Goal: Information Seeking & Learning: Learn about a topic

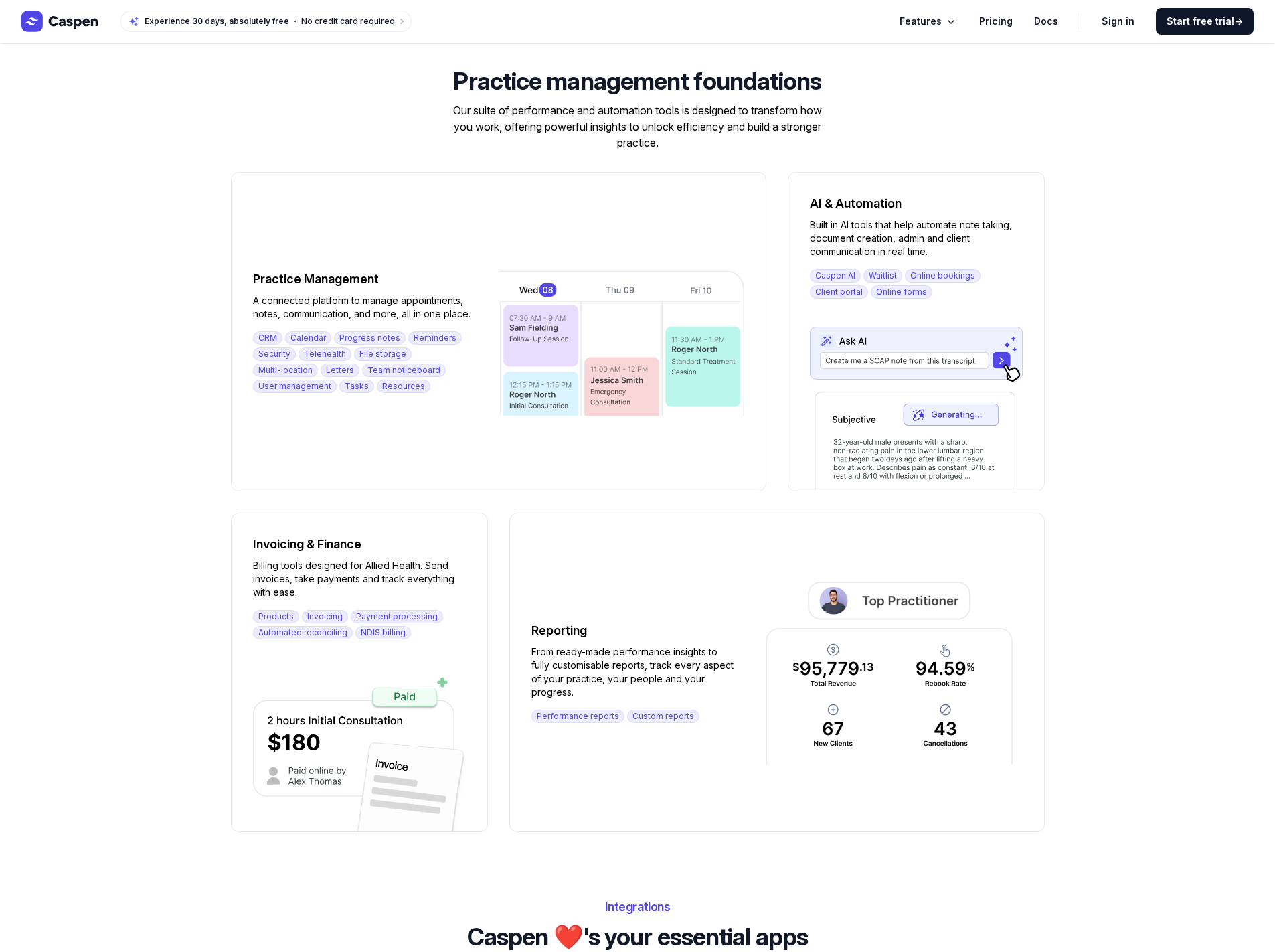
scroll to position [1755, 0]
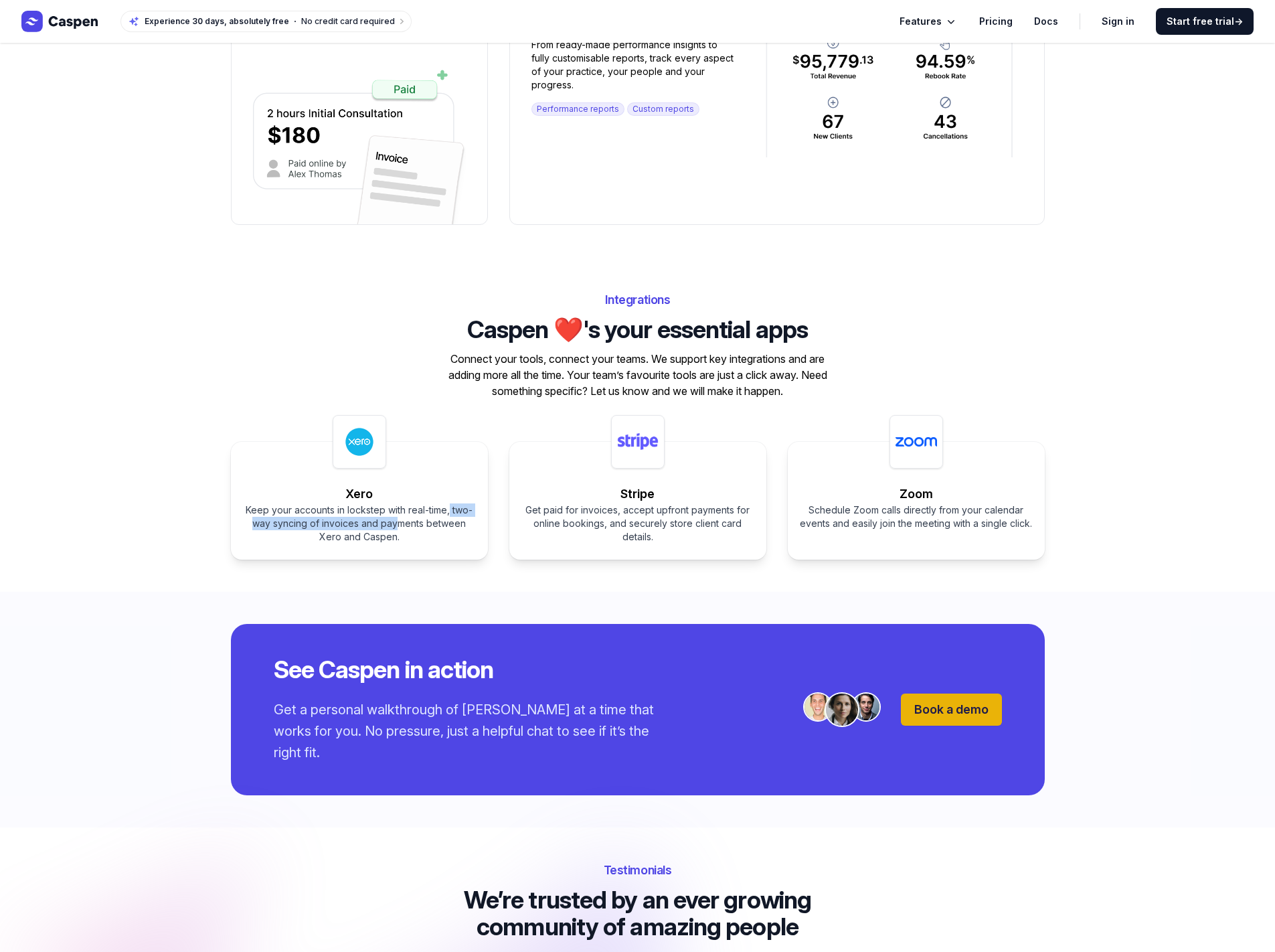
drag, startPoint x: 450, startPoint y: 509, endPoint x: 385, endPoint y: 524, distance: 66.7
click at [385, 524] on div "Keep your accounts in lockstep with real-time, two-way syncing of invoices and …" at bounding box center [360, 523] width 236 height 40
click at [386, 523] on div "Keep your accounts in lockstep with real-time, two-way syncing of invoices and …" at bounding box center [360, 523] width 236 height 40
click at [388, 533] on div "Keep your accounts in lockstep with real-time, two-way syncing of invoices and …" at bounding box center [360, 523] width 236 height 40
drag, startPoint x: 390, startPoint y: 535, endPoint x: 240, endPoint y: 485, distance: 158.1
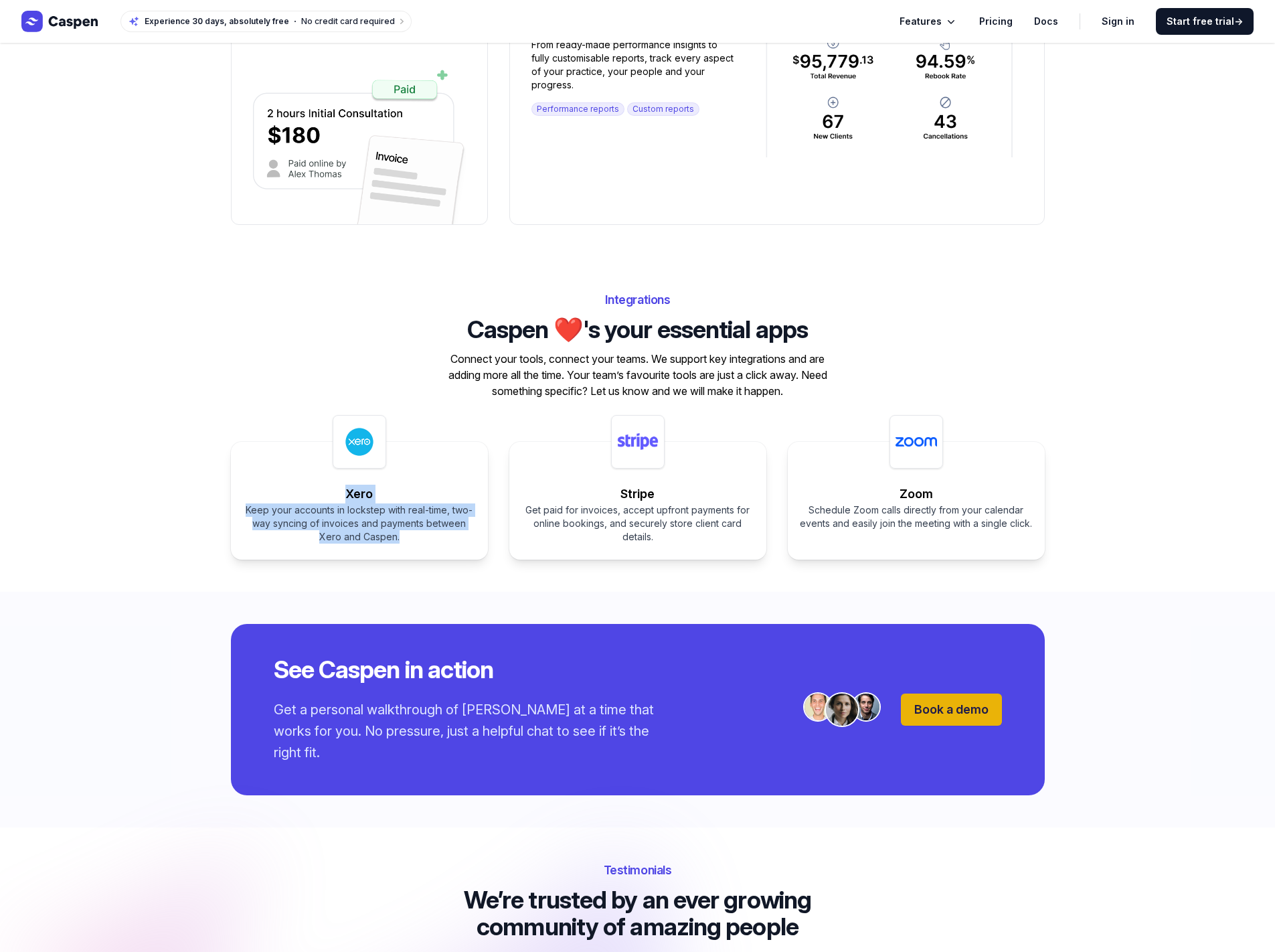
click at [240, 485] on div "Xero Keep your accounts in lockstep with real-time, two-way syncing of invoices…" at bounding box center [360, 500] width 257 height 118
click at [283, 482] on div "Xero Keep your accounts in lockstep with real-time, two-way syncing of invoices…" at bounding box center [360, 500] width 257 height 118
click at [942, 21] on span "Features" at bounding box center [921, 21] width 42 height 16
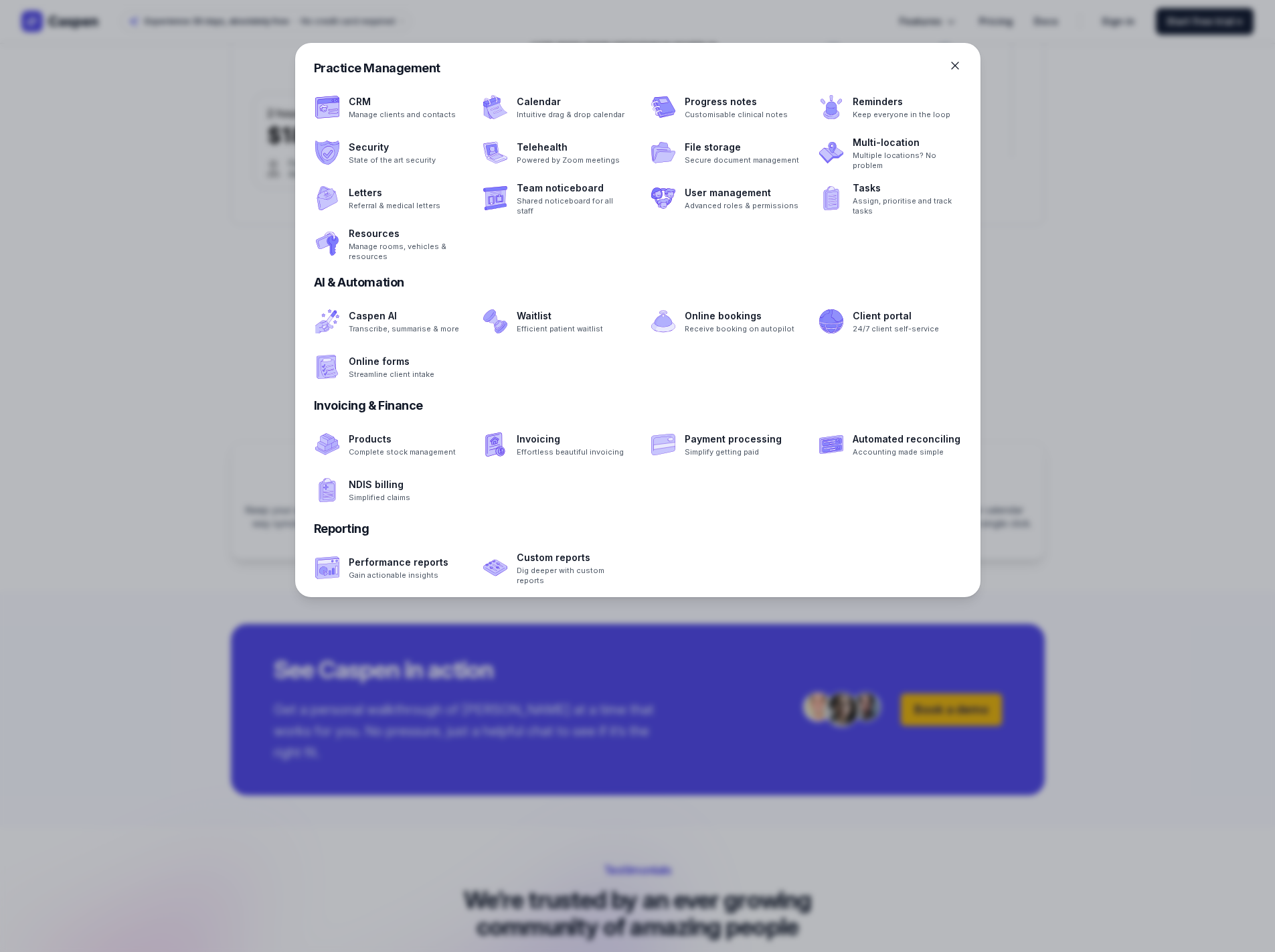
click at [959, 62] on icon at bounding box center [955, 66] width 13 height 13
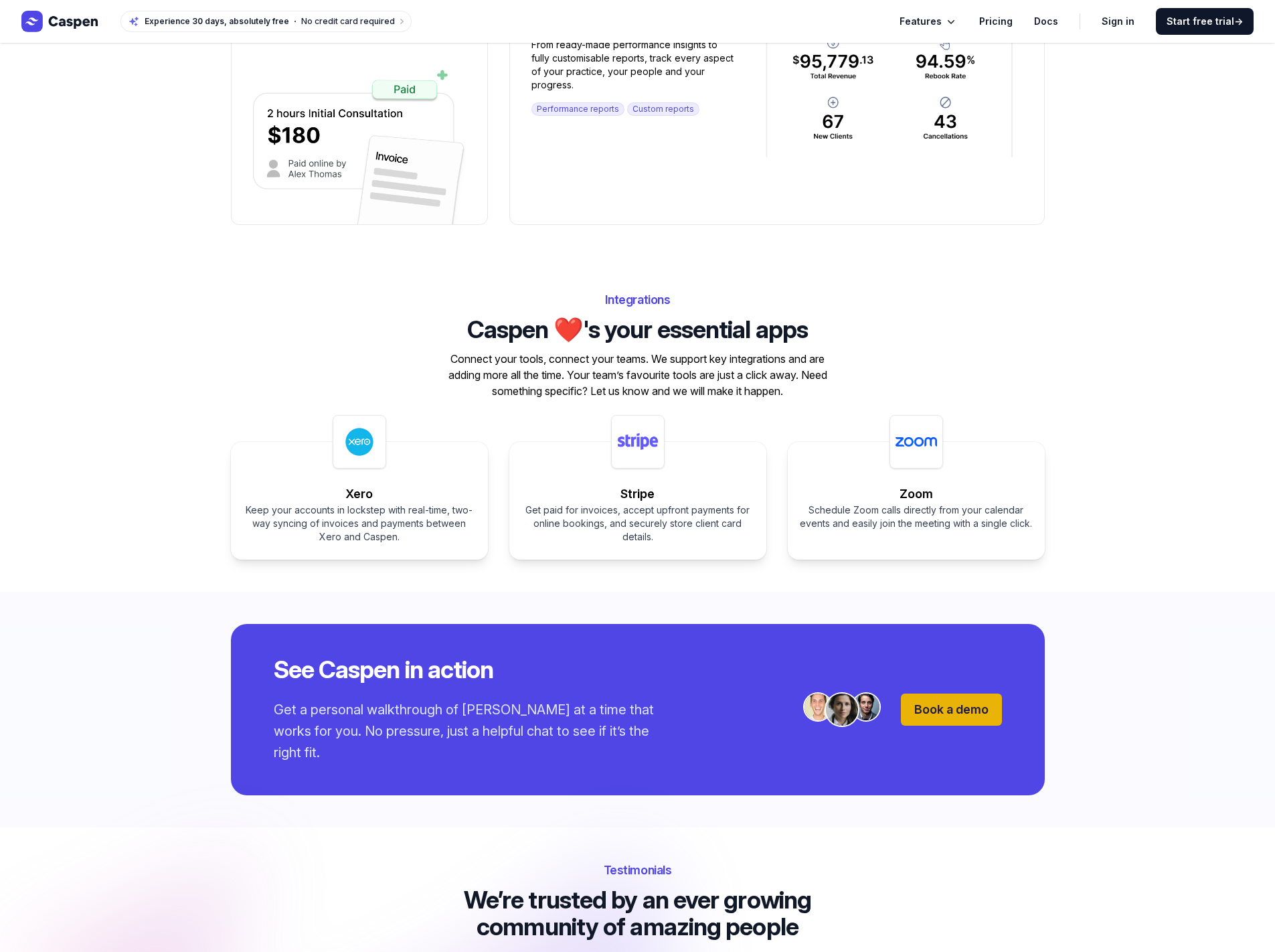
click at [1024, 359] on div "Integrations Caspen ❤️'s your essential apps Connect your tools, connect your t…" at bounding box center [638, 425] width 857 height 271
click at [909, 344] on div "Integrations Caspen ❤️'s your essential apps Connect your tools, connect your t…" at bounding box center [638, 425] width 857 height 271
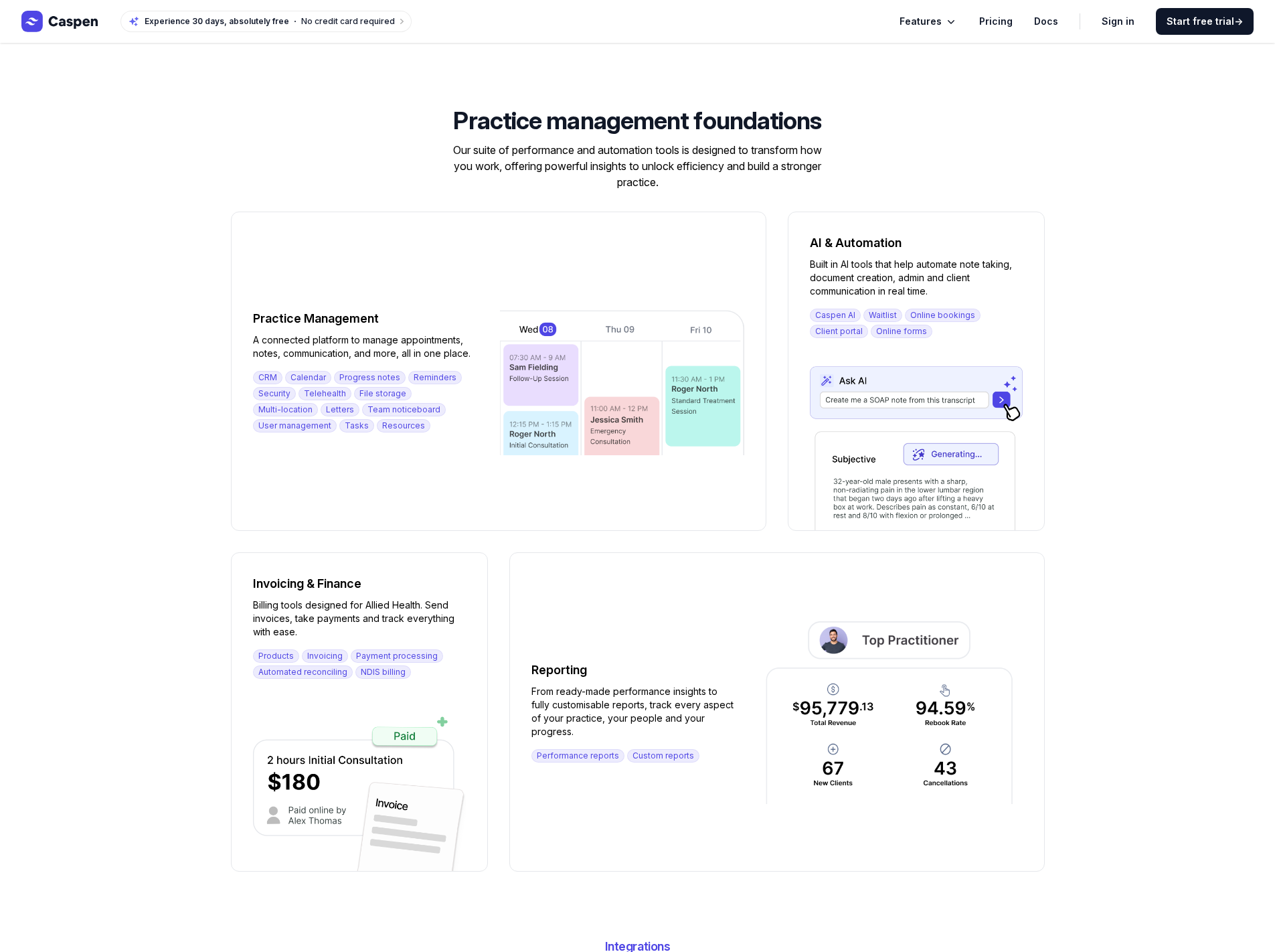
scroll to position [1626, 0]
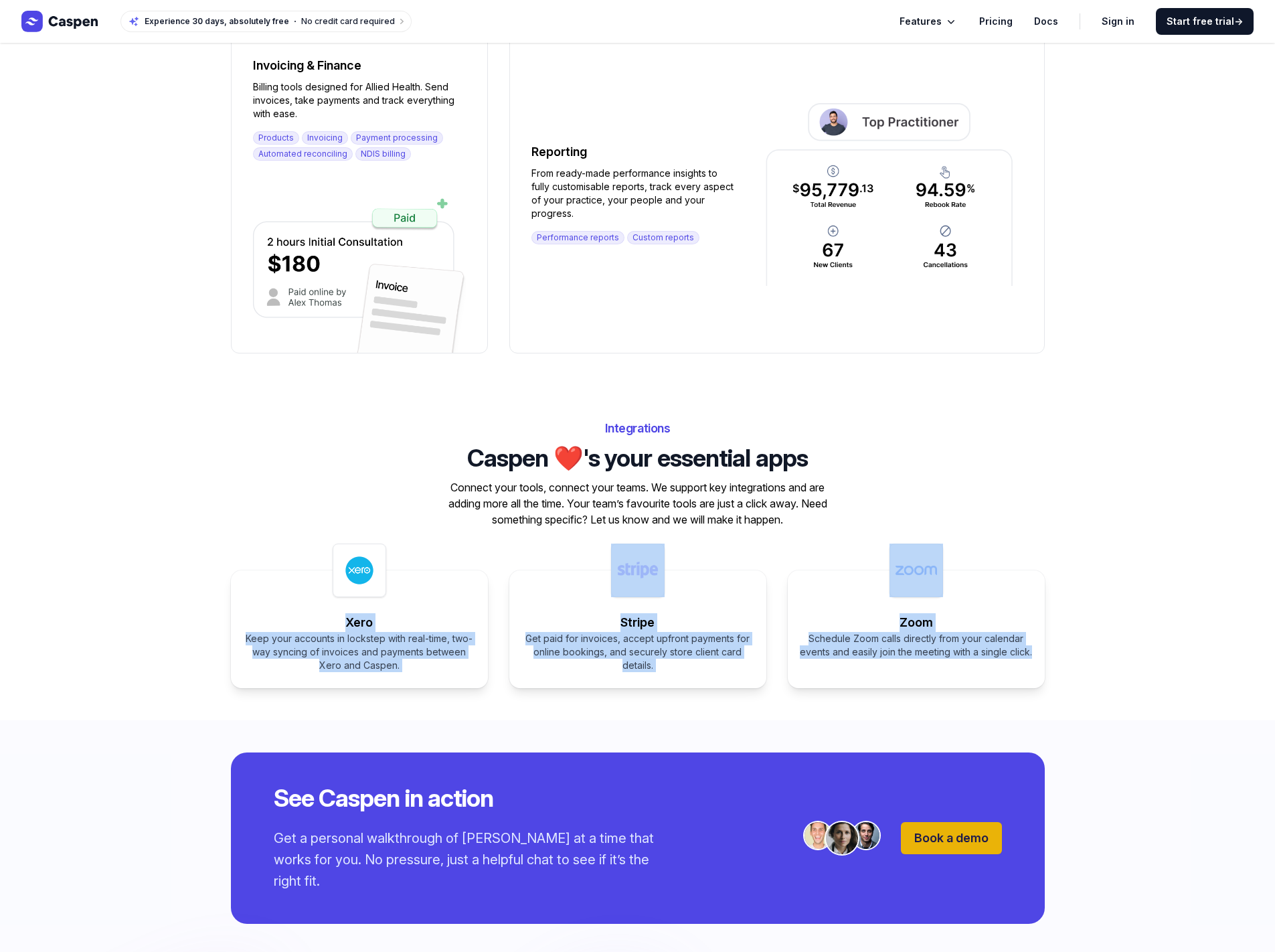
drag, startPoint x: 1026, startPoint y: 654, endPoint x: 326, endPoint y: 551, distance: 707.5
click at [326, 551] on div "Integrations Caspen ❤️'s your essential apps Connect your tools, connect your t…" at bounding box center [638, 553] width 857 height 271
click at [303, 550] on div "Integrations Caspen ❤️'s your essential apps Connect your tools, connect your t…" at bounding box center [638, 553] width 857 height 271
drag, startPoint x: 383, startPoint y: 561, endPoint x: 1026, endPoint y: 653, distance: 649.5
click at [1026, 653] on div "Integrations Caspen ❤️'s your essential apps Connect your tools, connect your t…" at bounding box center [638, 553] width 857 height 271
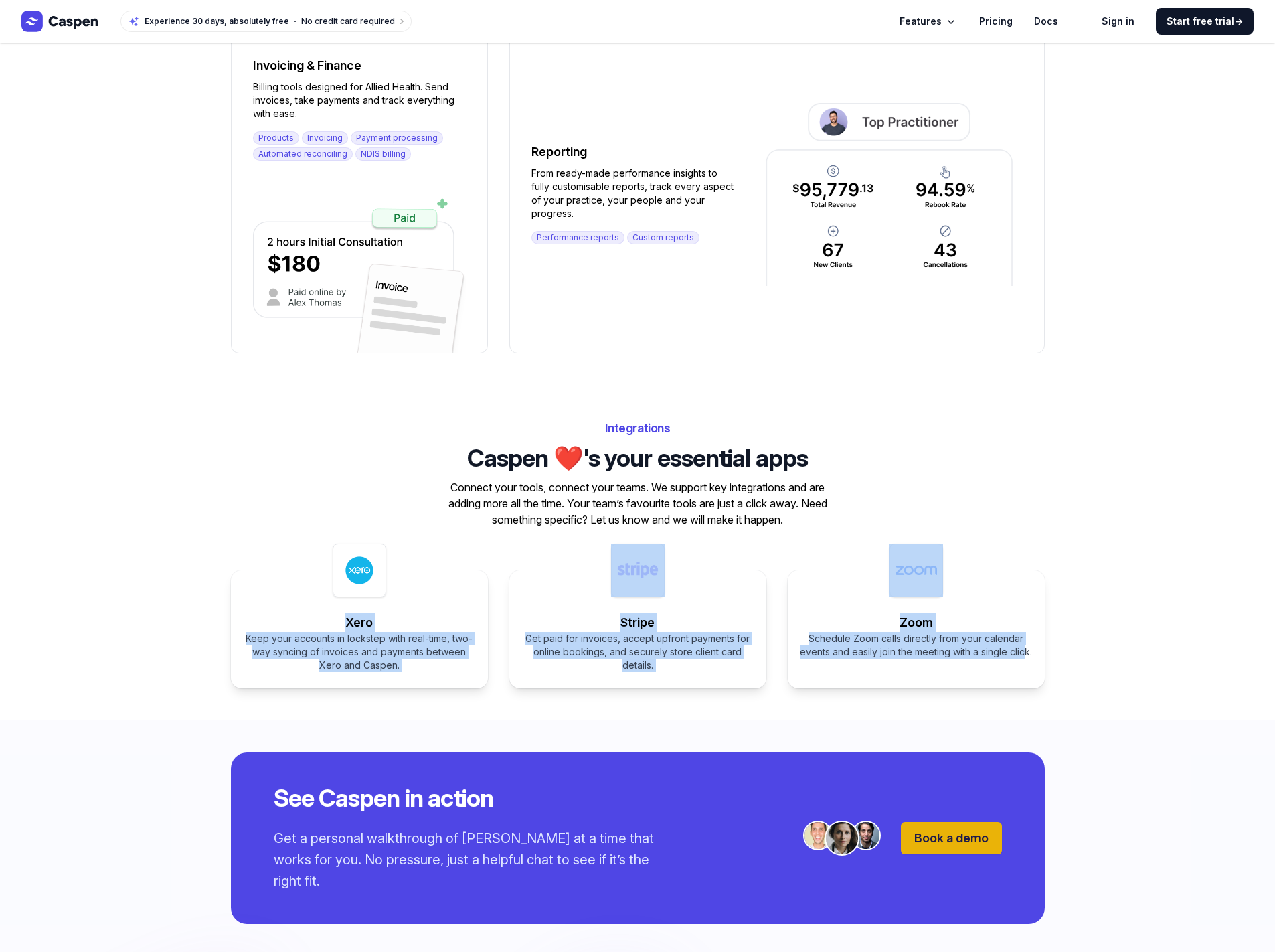
click at [1026, 653] on div "Schedule Zoom calls directly from your calendar events and easily join the meet…" at bounding box center [917, 645] width 236 height 27
drag, startPoint x: 1032, startPoint y: 654, endPoint x: 346, endPoint y: 554, distance: 693.3
click at [346, 570] on div "Xero Keep your accounts in lockstep with real-time, two-way syncing of invoices…" at bounding box center [638, 629] width 814 height 118
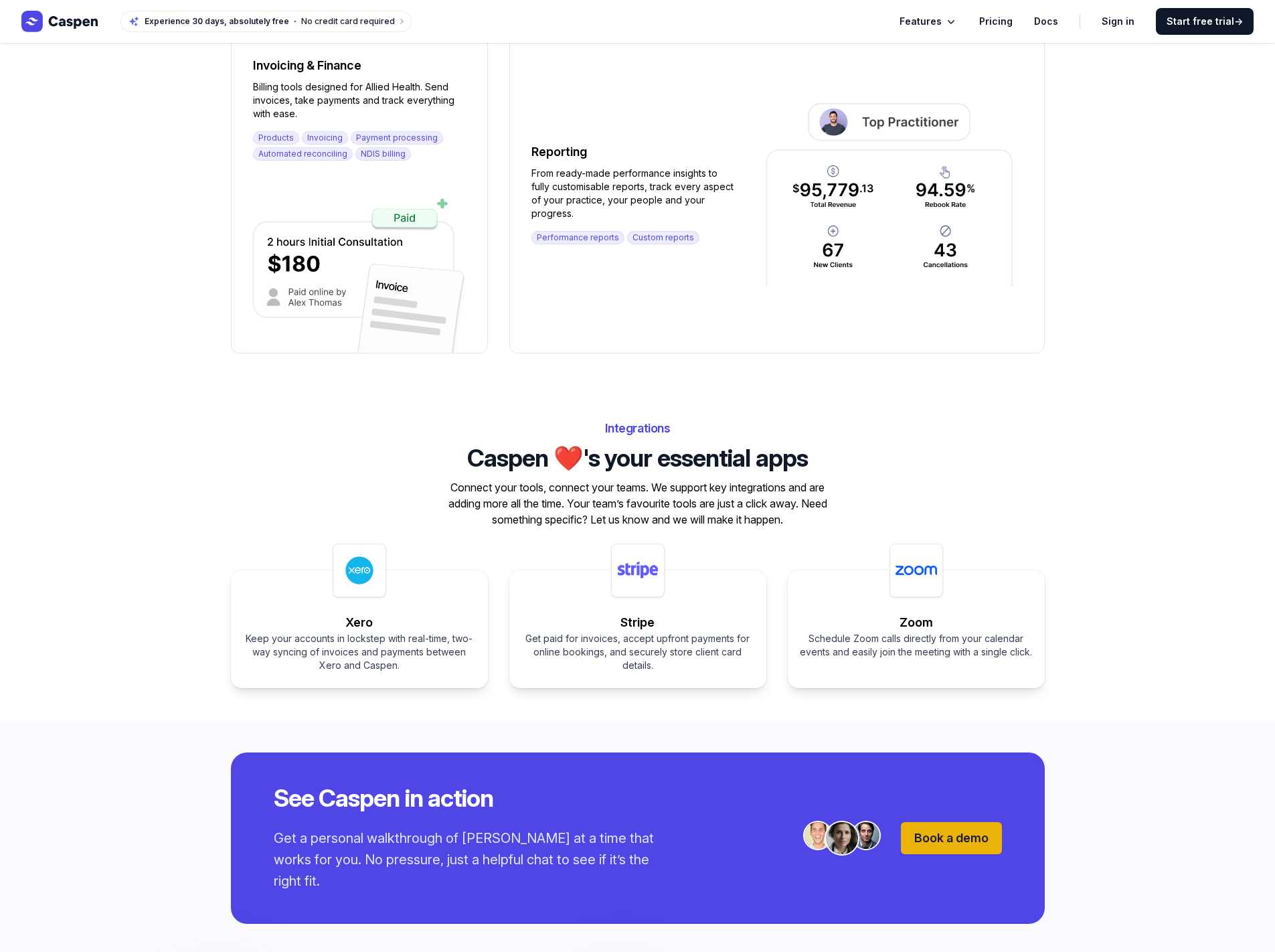
click at [1002, 506] on div "Integrations Caspen ❤️'s your essential apps Connect your tools, connect your t…" at bounding box center [638, 553] width 857 height 271
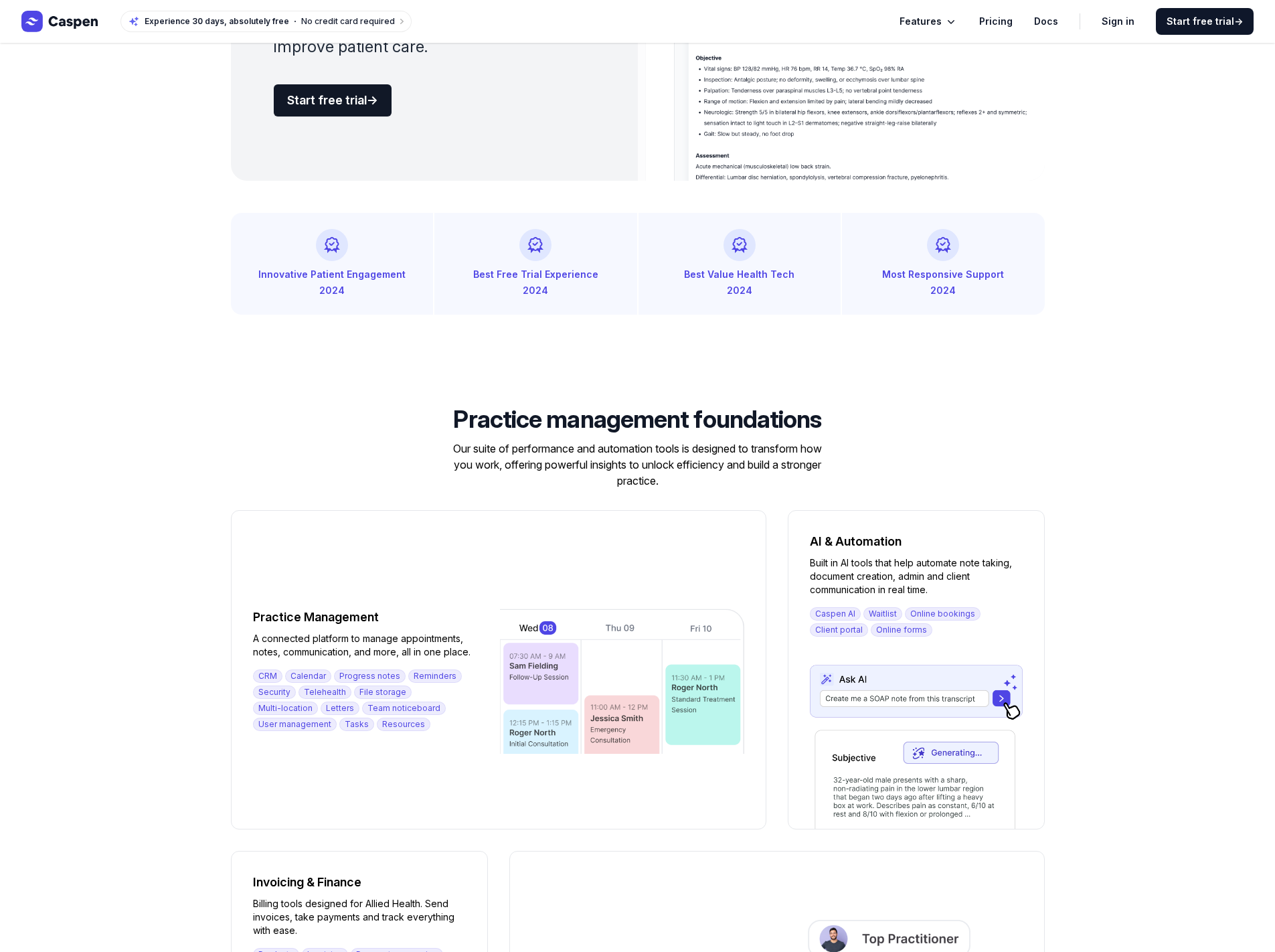
scroll to position [0, 0]
